Goal: Information Seeking & Learning: Learn about a topic

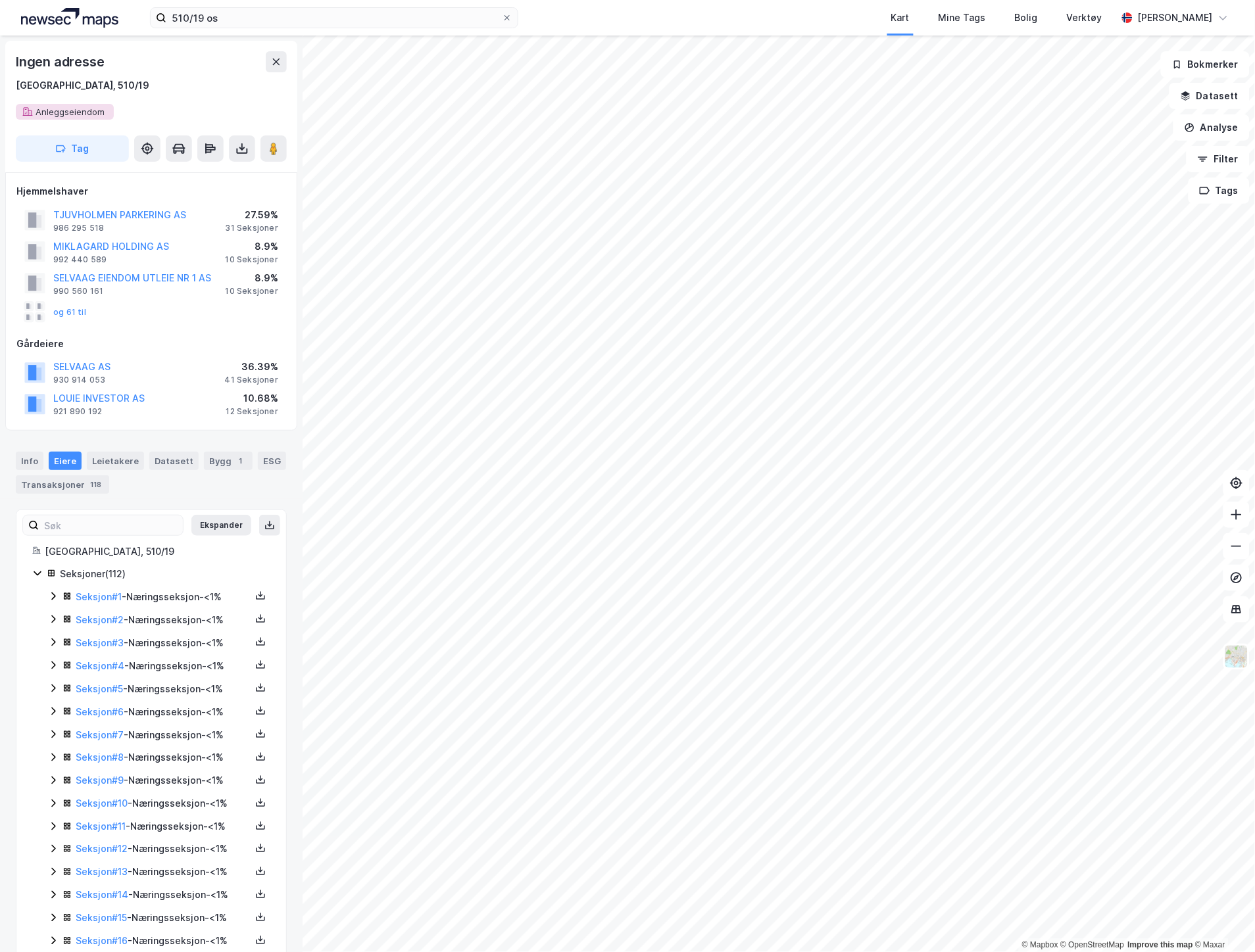
scroll to position [1339, 0]
